Goal: Navigation & Orientation: Understand site structure

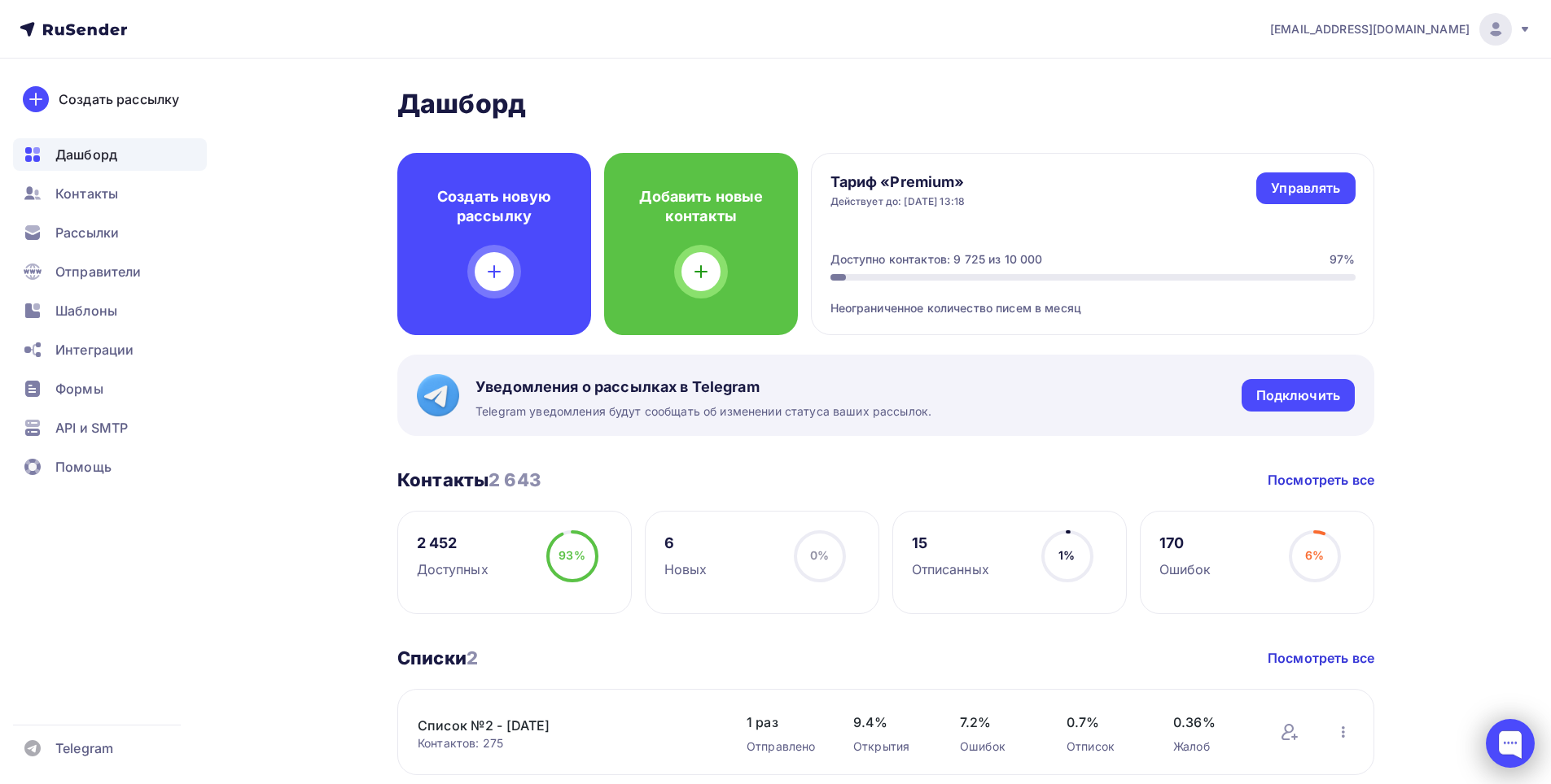
click at [1521, 755] on div at bounding box center [1510, 744] width 49 height 49
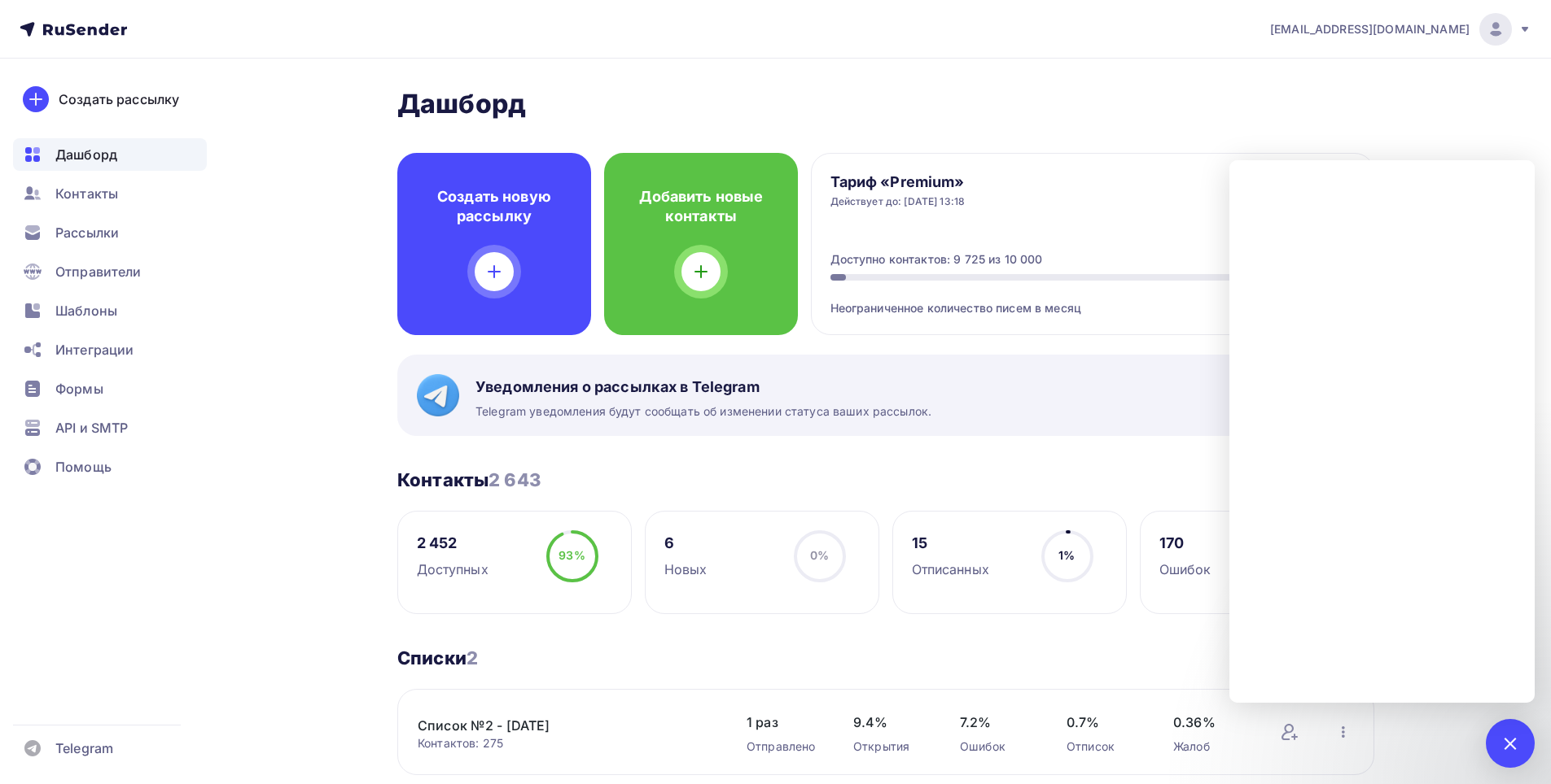
click at [1505, 736] on div at bounding box center [1510, 744] width 49 height 49
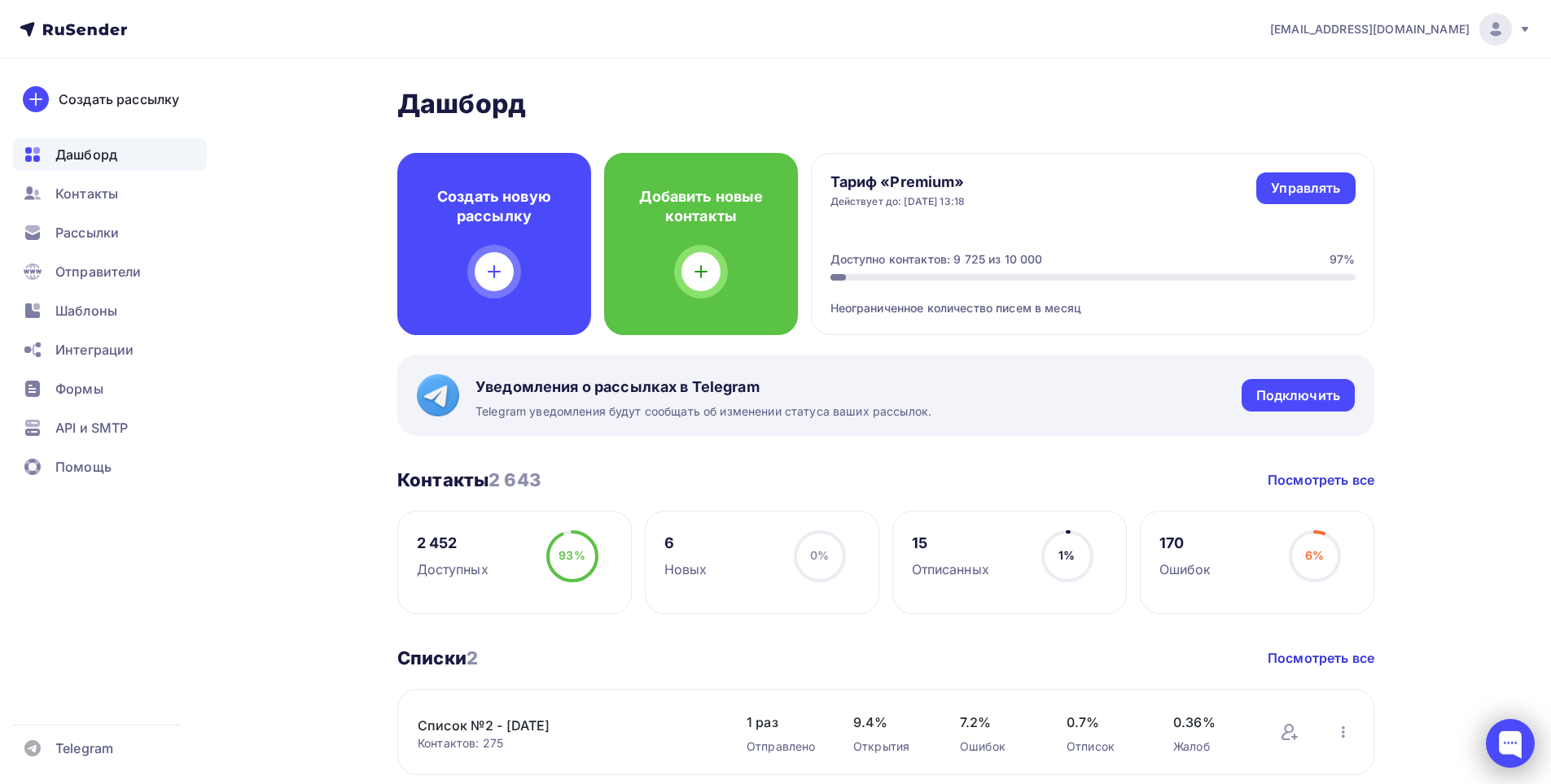
click at [1520, 744] on div at bounding box center [1510, 744] width 49 height 49
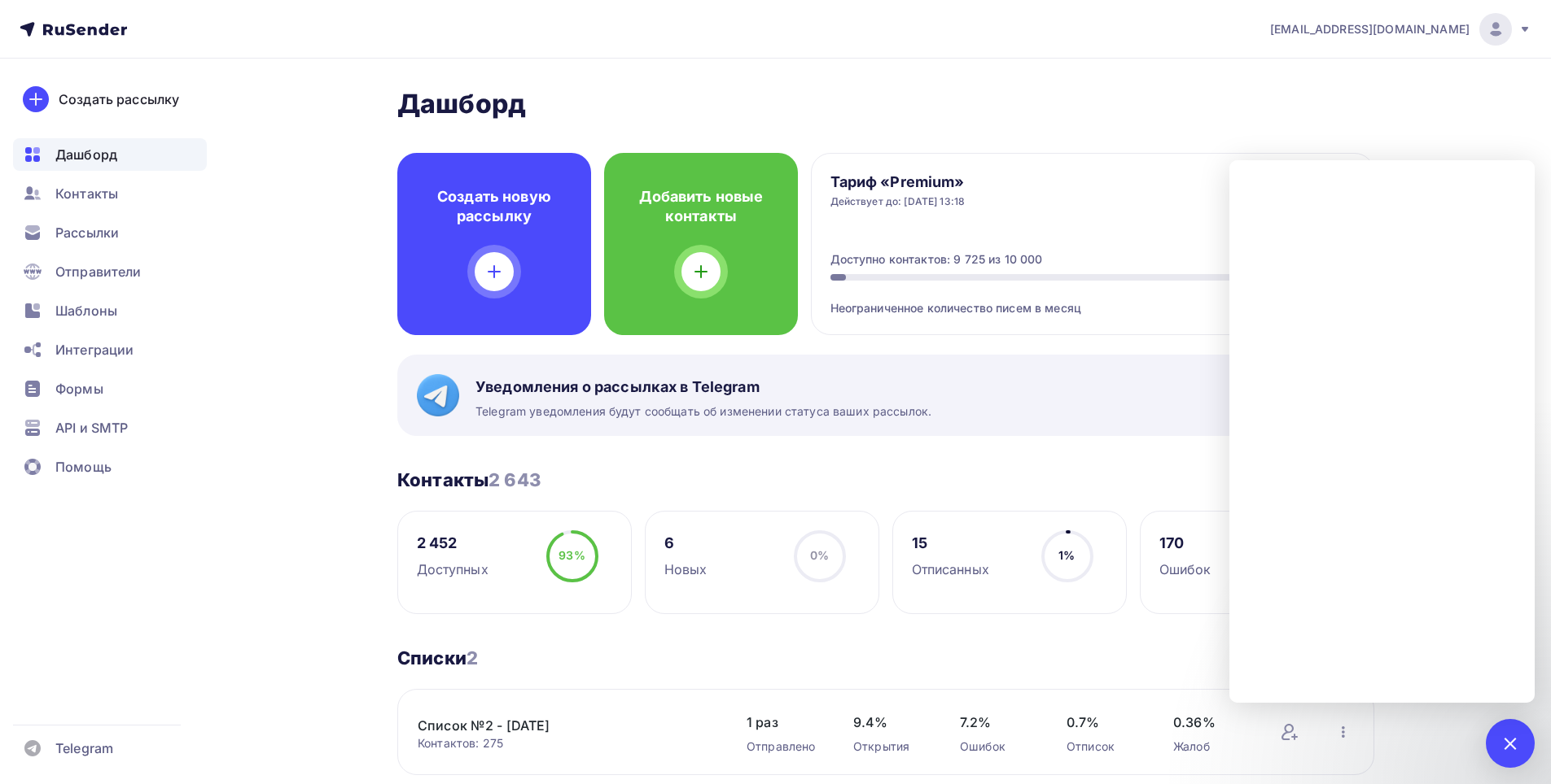
click at [1341, 153] on div "Тариф «Premium» Действует до: [DATE] 13:18 Управлять Управлять Доступно контакт…" at bounding box center [1092, 244] width 563 height 183
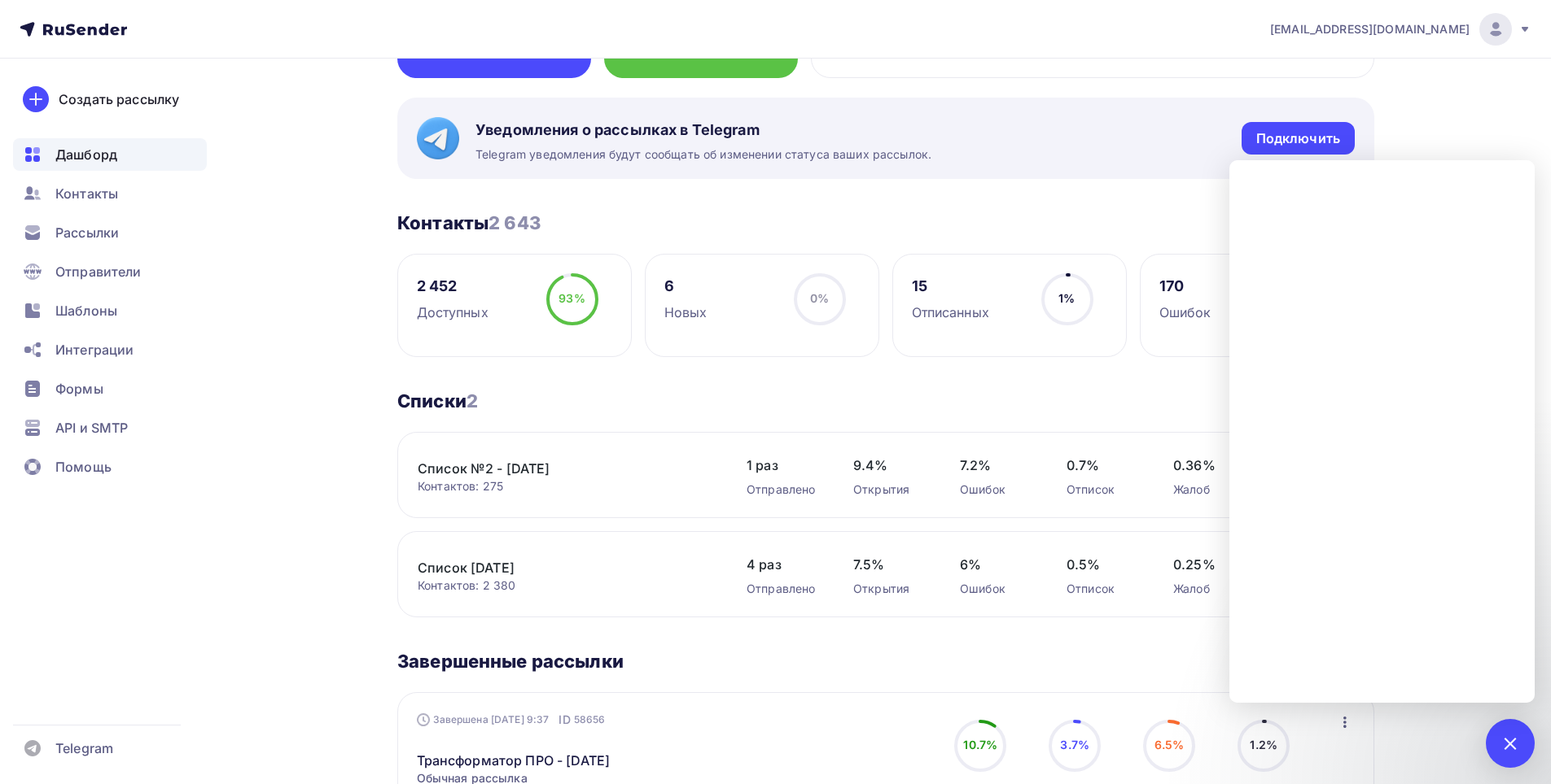
scroll to position [244, 0]
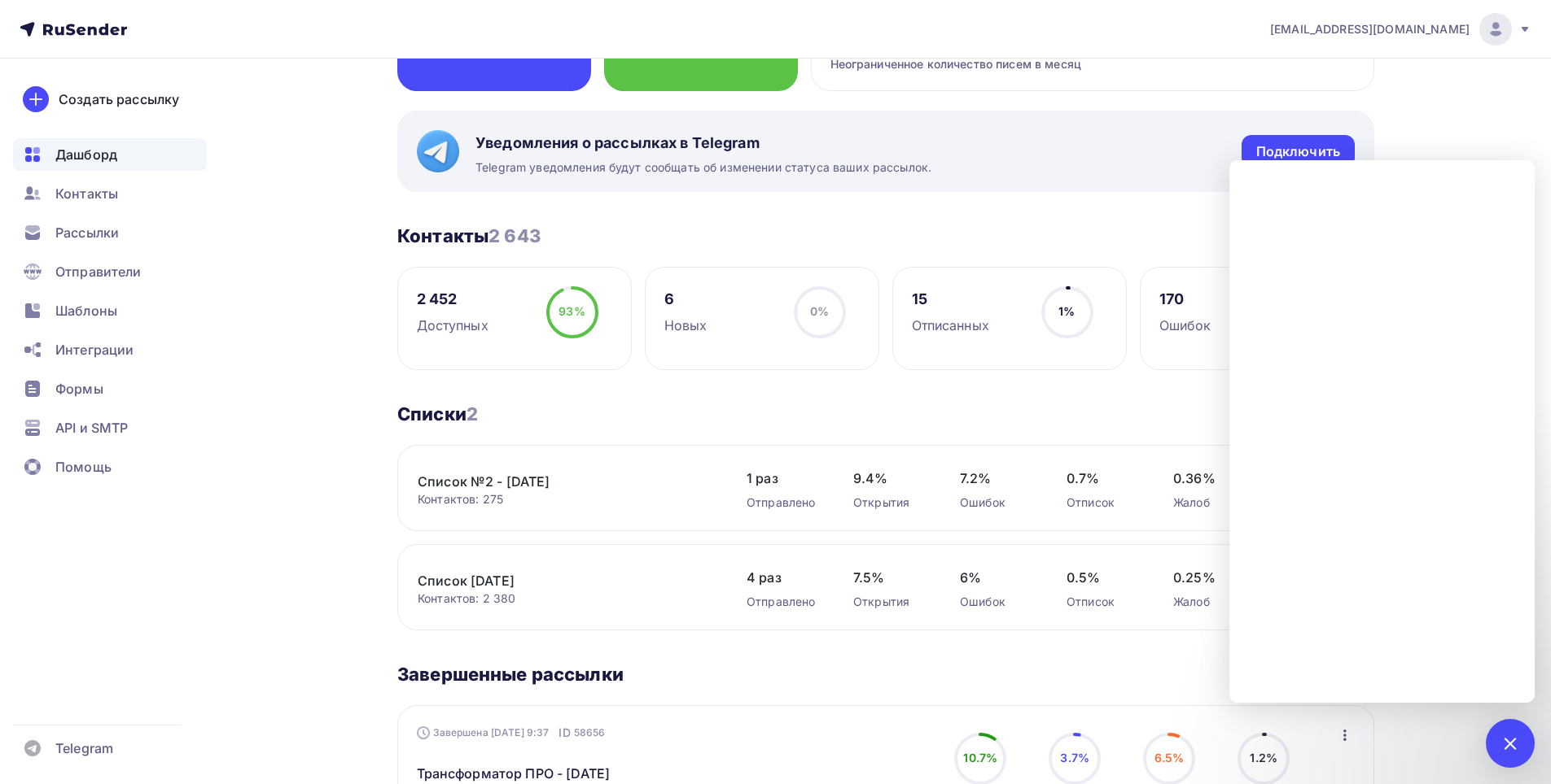
click at [1149, 147] on div "Уведомления о рассылках в Telegram Telegram уведомления будут сообщать об измен…" at bounding box center [886, 151] width 977 height 81
click at [1511, 737] on div at bounding box center [1510, 743] width 22 height 22
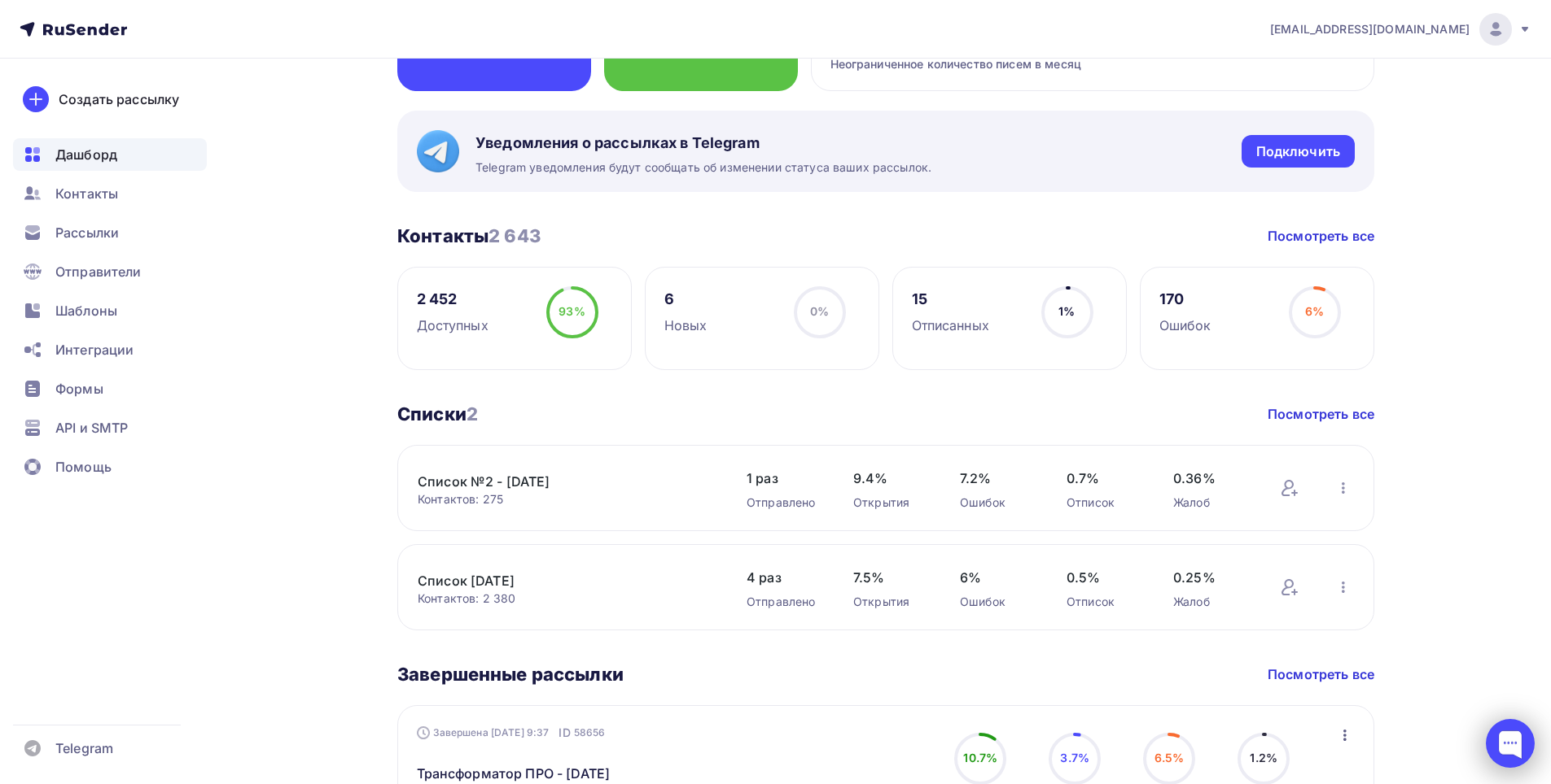
click at [1509, 744] on div at bounding box center [1510, 744] width 49 height 49
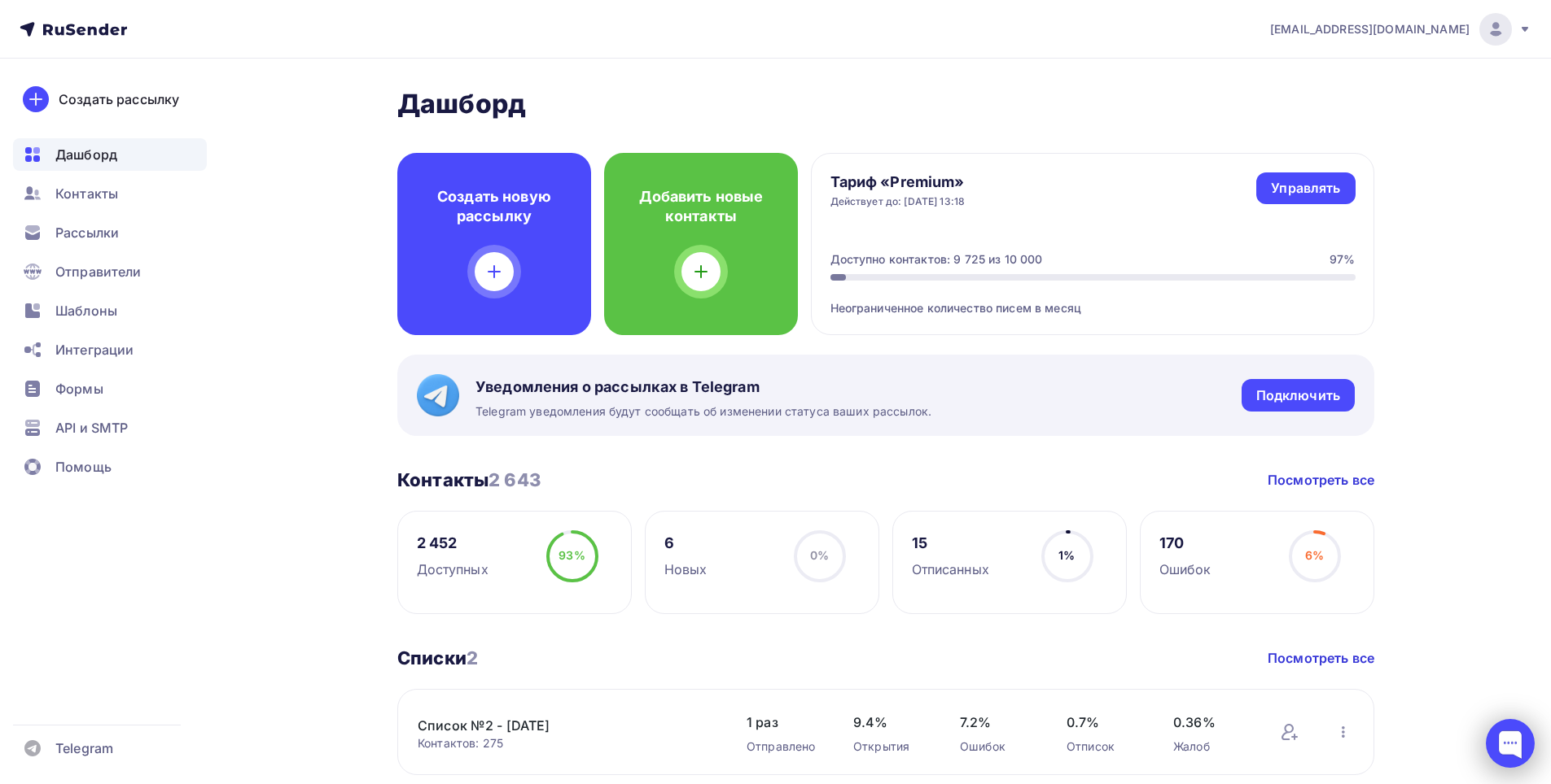
click at [1507, 743] on div at bounding box center [1510, 744] width 49 height 49
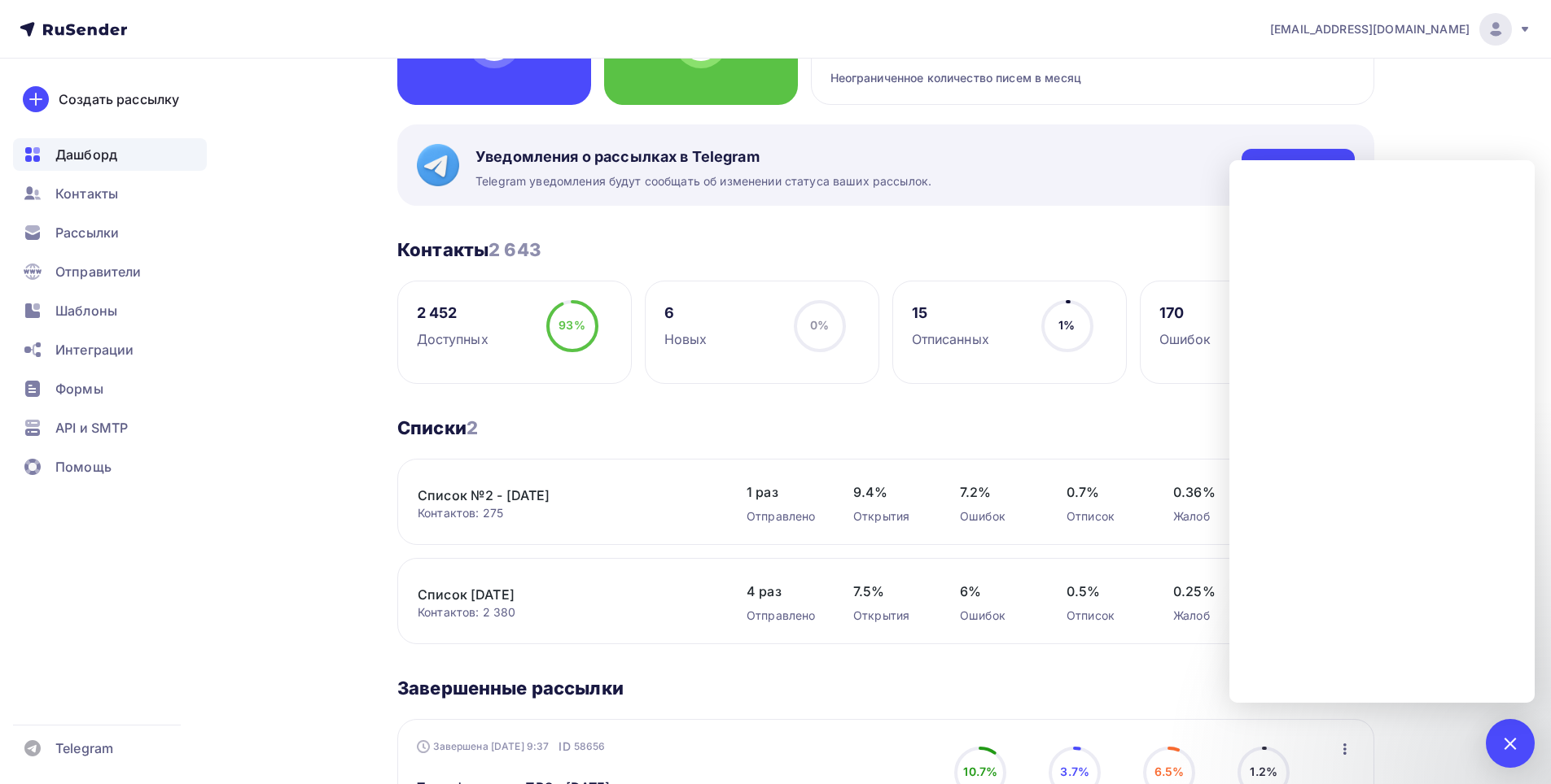
scroll to position [244, 0]
